Goal: Navigation & Orientation: Find specific page/section

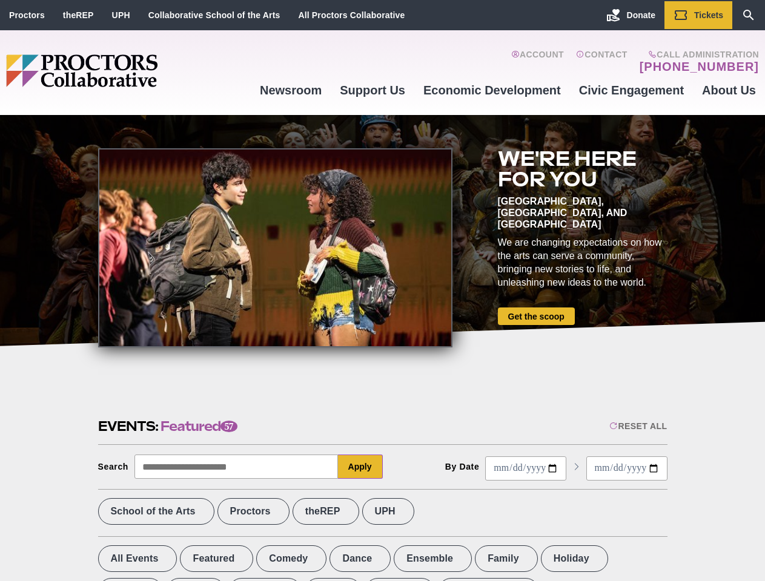
click at [382, 291] on div at bounding box center [275, 247] width 354 height 199
click at [637, 426] on div "Reset All" at bounding box center [638, 427] width 58 height 10
click at [360, 467] on button "Apply" at bounding box center [360, 467] width 45 height 24
